Goal: Information Seeking & Learning: Learn about a topic

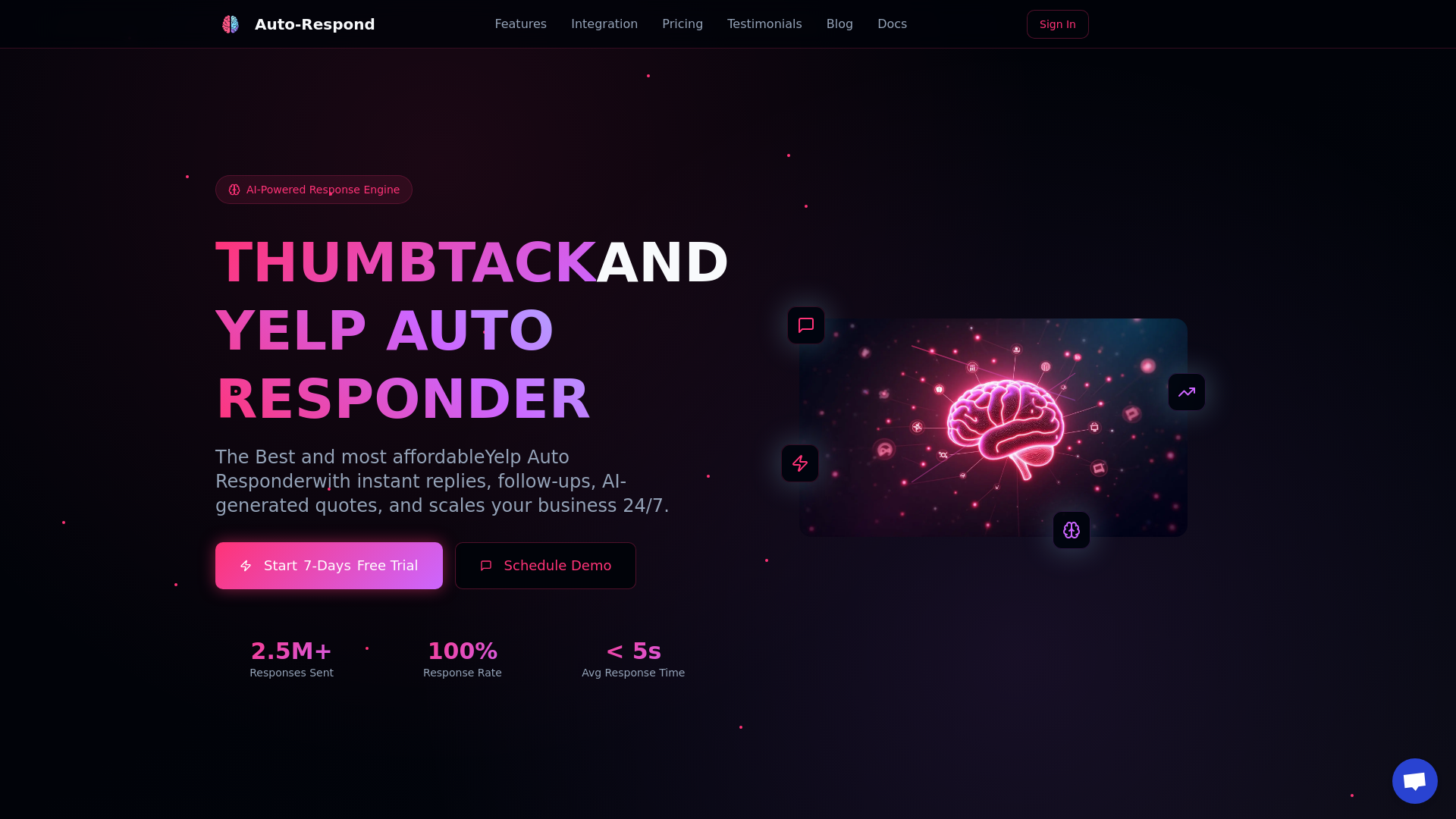
click at [827, 24] on link "Blog" at bounding box center [840, 24] width 27 height 18
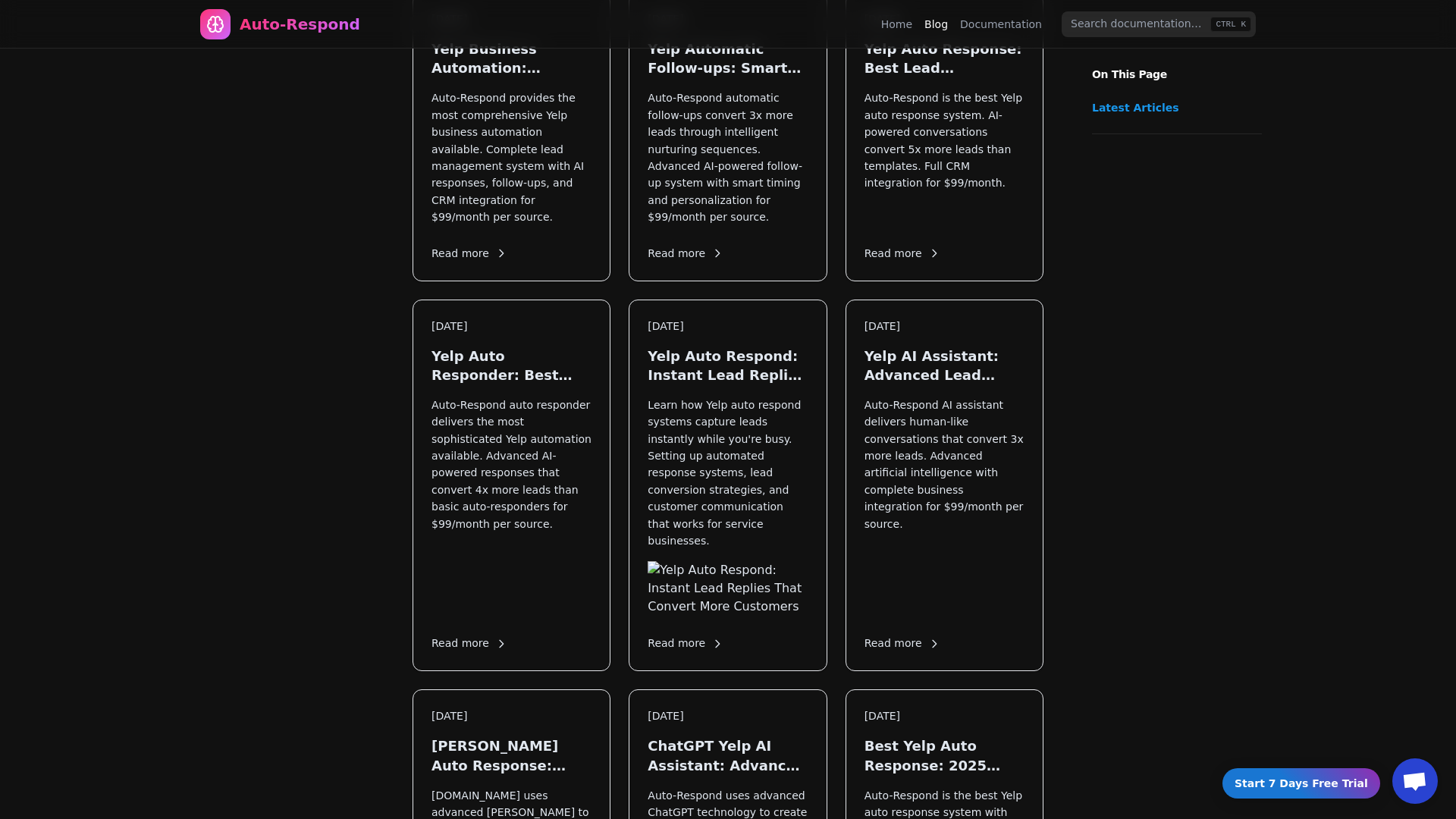
scroll to position [1831, 0]
